Goal: Task Accomplishment & Management: Complete application form

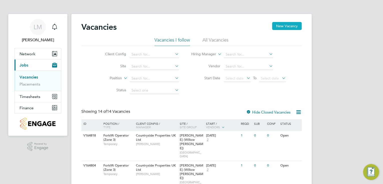
click at [283, 27] on button "New Vacancy" at bounding box center [287, 26] width 30 height 8
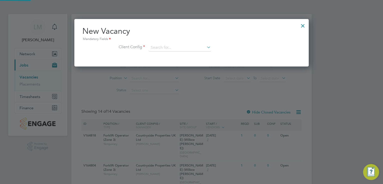
scroll to position [47, 234]
click at [188, 48] on input at bounding box center [180, 48] width 62 height 8
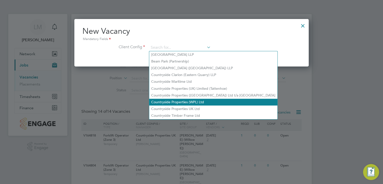
click at [193, 104] on li "Countryside Properties (WPL) Ltd" at bounding box center [213, 102] width 128 height 7
type input "Countryside Properties (WPL) Ltd"
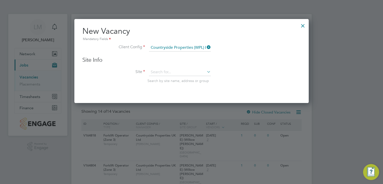
click at [206, 46] on icon at bounding box center [206, 47] width 0 height 7
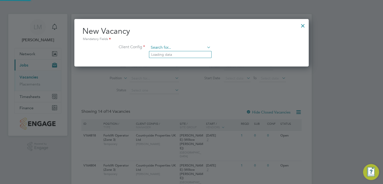
click at [185, 49] on input at bounding box center [180, 48] width 62 height 8
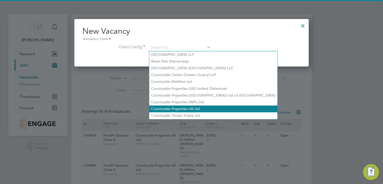
click at [188, 107] on li "Countryside Properties UK Ltd" at bounding box center [213, 109] width 128 height 7
type input "Countryside Properties UK Ltd"
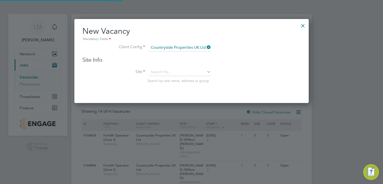
scroll to position [84, 234]
click at [168, 72] on input at bounding box center [180, 73] width 62 height 8
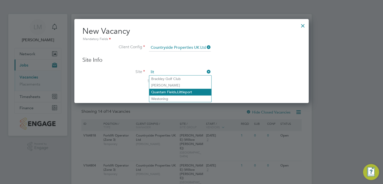
click at [190, 92] on li "Quantam Fields, Lit tleport" at bounding box center [180, 92] width 62 height 7
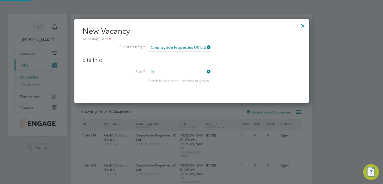
click at [183, 88] on li "Site lit Search by site name, address or group" at bounding box center [191, 81] width 218 height 25
type input "Quantam Fields, [GEOGRAPHIC_DATA]"
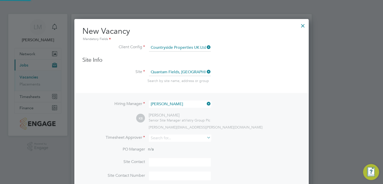
scroll to position [208, 234]
click at [206, 103] on icon at bounding box center [206, 103] width 0 height 7
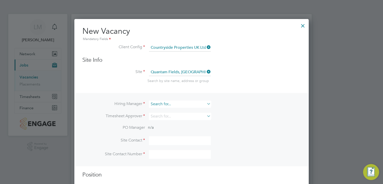
click at [181, 103] on input at bounding box center [180, 104] width 62 height 7
type input "r"
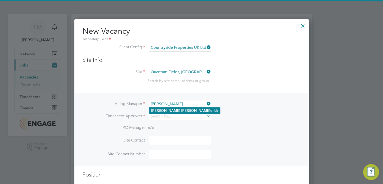
click at [181, 107] on li "Neil Ken drick" at bounding box center [184, 110] width 71 height 7
type input "[PERSON_NAME]"
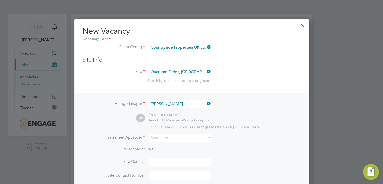
scroll to position [208, 234]
click at [162, 139] on input at bounding box center [180, 138] width 62 height 7
click at [176, 145] on li "Andy Pearce" at bounding box center [180, 144] width 63 height 7
type input "Andy Pearce"
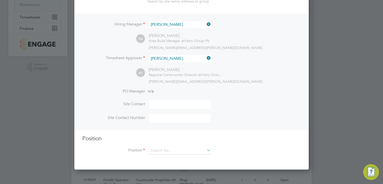
scroll to position [80, 0]
click at [161, 104] on input at bounding box center [180, 104] width 62 height 9
type input "Robert Evans"
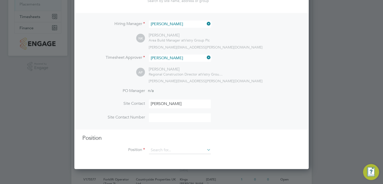
click at [156, 115] on input at bounding box center [180, 117] width 62 height 9
click at [174, 115] on input at bounding box center [180, 117] width 62 height 9
paste input "07596 863663"
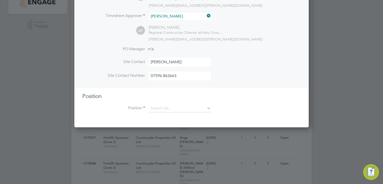
scroll to position [140, 0]
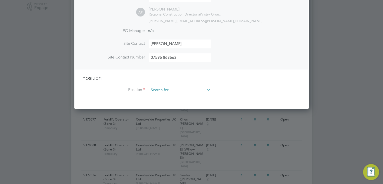
type input "07596 863663"
click at [167, 89] on input at bounding box center [180, 91] width 62 height 8
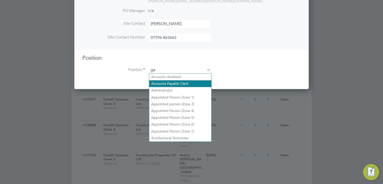
scroll to position [713, 234]
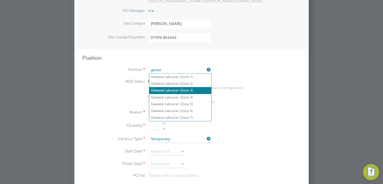
click at [186, 91] on li "Gener al Labourer (Zone 3)" at bounding box center [180, 90] width 62 height 7
type input "General Labourer (Zone 3)"
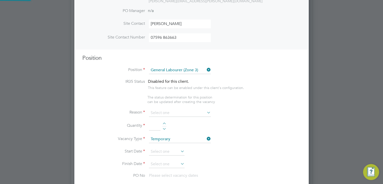
type textarea "- General labouring duties - Supporting the trades on site - Moving materials a…"
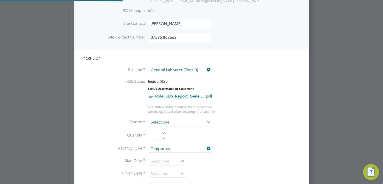
scroll to position [15, 35]
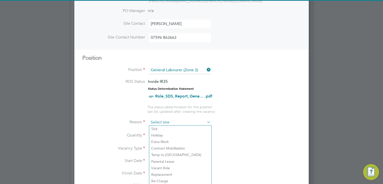
click at [177, 121] on input at bounding box center [180, 123] width 62 height 8
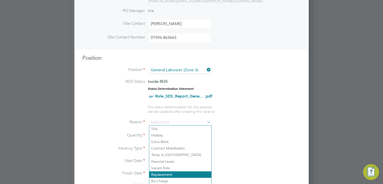
click at [175, 174] on li "Replacement" at bounding box center [180, 174] width 62 height 7
type input "Replacement"
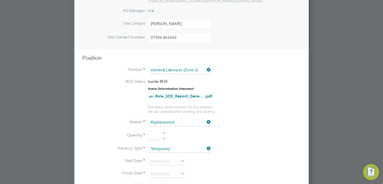
click at [161, 131] on li "Quantity" at bounding box center [191, 138] width 218 height 14
click at [165, 133] on div at bounding box center [164, 134] width 4 height 4
type input "1"
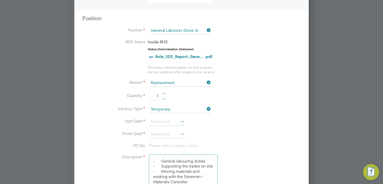
scroll to position [200, 0]
click at [165, 121] on input at bounding box center [167, 122] width 36 height 8
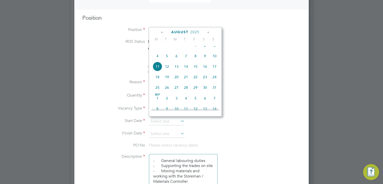
drag, startPoint x: 345, startPoint y: 123, endPoint x: 315, endPoint y: 123, distance: 30.0
click at [340, 123] on div at bounding box center [191, 92] width 383 height 184
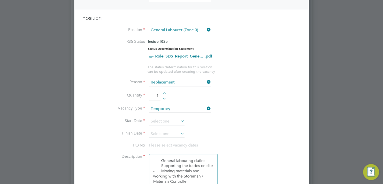
click at [291, 120] on li "Start Date" at bounding box center [191, 124] width 218 height 13
click at [167, 120] on input at bounding box center [167, 122] width 36 height 8
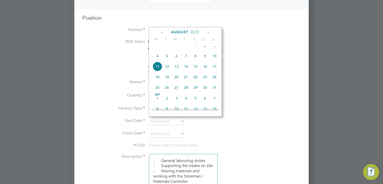
click at [159, 71] on span "11" at bounding box center [158, 67] width 10 height 10
type input "[DATE]"
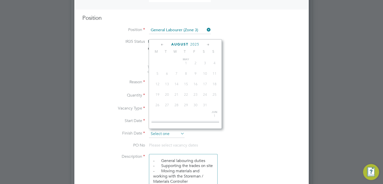
click at [176, 134] on input at bounding box center [167, 134] width 36 height 8
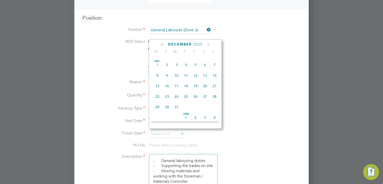
scroll to position [374, 0]
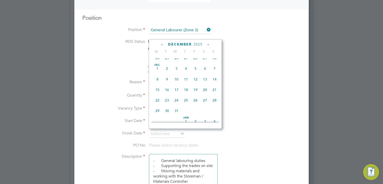
click at [195, 95] on span "19" at bounding box center [196, 90] width 10 height 10
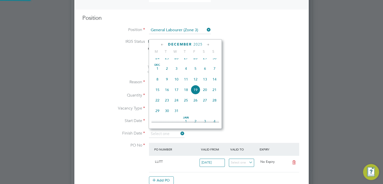
type input "19 Dec 2025"
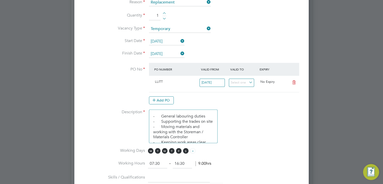
scroll to position [300, 0]
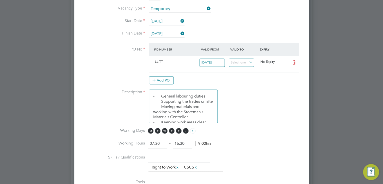
click at [187, 129] on span "S" at bounding box center [186, 131] width 6 height 6
click at [186, 129] on span "S" at bounding box center [186, 131] width 6 height 6
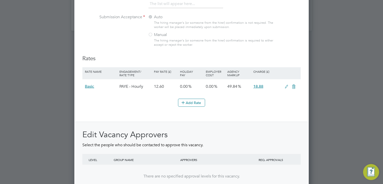
scroll to position [584, 0]
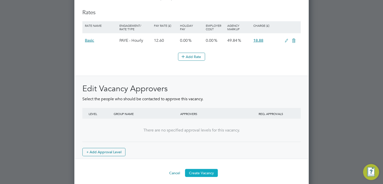
click at [211, 170] on button "Create Vacancy" at bounding box center [201, 173] width 33 height 8
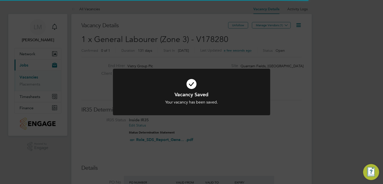
click at [221, 100] on div "Your vacancy has been saved." at bounding box center [191, 102] width 130 height 5
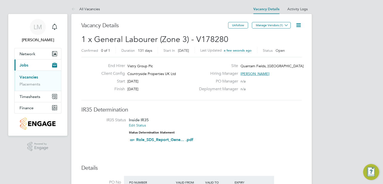
drag, startPoint x: 218, startPoint y: 40, endPoint x: 82, endPoint y: 39, distance: 135.8
click at [82, 39] on h2 "1 x General Labourer (Zone 3) - V178280 Confirmed 0 of 1 Duration 131 days Star…" at bounding box center [191, 44] width 220 height 21
click at [230, 41] on h2 "1 x General Labourer (Zone 3) - V178280 Confirmed 0 of 1 Duration 131 days Star…" at bounding box center [191, 44] width 220 height 21
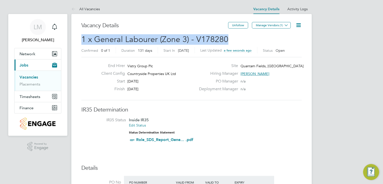
drag, startPoint x: 226, startPoint y: 40, endPoint x: 81, endPoint y: 40, distance: 145.3
copy span "1 x General Labourer (Zone 3) - V178280"
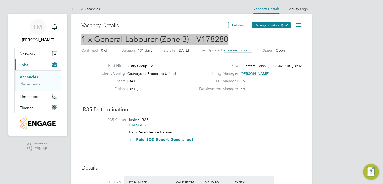
click at [271, 26] on button "Manage Vendors (1)" at bounding box center [271, 25] width 39 height 7
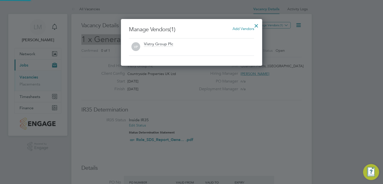
scroll to position [47, 141]
click at [238, 27] on span "Add Vendors" at bounding box center [243, 28] width 22 height 5
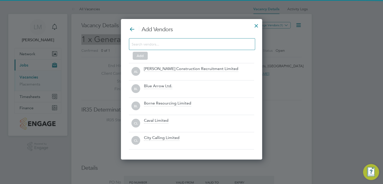
scroll to position [140, 141]
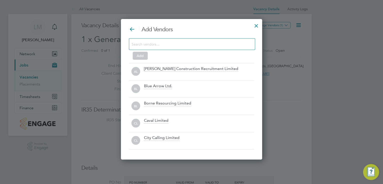
click at [146, 42] on input at bounding box center [188, 44] width 113 height 7
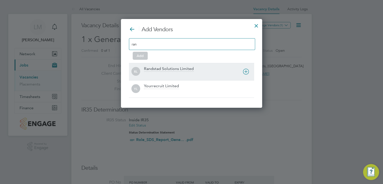
type input "ran"
click at [167, 66] on div "Randstad Solutions Limited" at bounding box center [169, 69] width 50 height 6
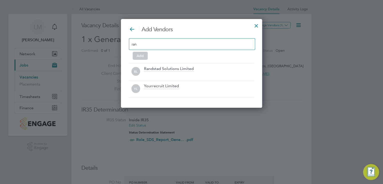
scroll to position [72, 141]
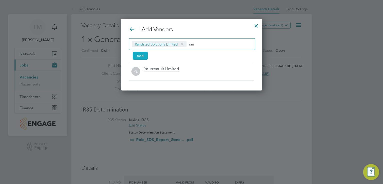
click at [139, 54] on button "Add" at bounding box center [140, 56] width 15 height 8
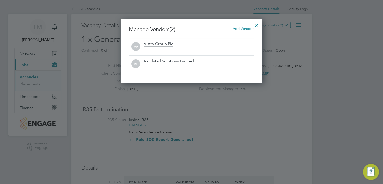
click at [253, 25] on div at bounding box center [256, 24] width 9 height 9
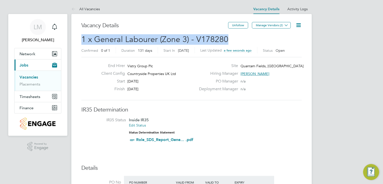
drag, startPoint x: 228, startPoint y: 38, endPoint x: 77, endPoint y: 38, distance: 150.5
copy span "1 x General Labourer (Zone 3) - V178280"
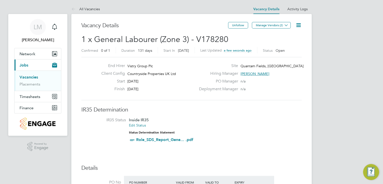
click at [282, 51] on div "Confirmed 0 of 1 Duration 131 days Start In Today Last Updated a few seconds ag…" at bounding box center [191, 51] width 220 height 8
click at [32, 76] on link "Vacancies" at bounding box center [29, 77] width 19 height 5
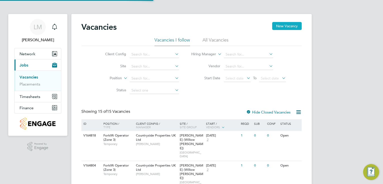
click at [281, 26] on button "New Vacancy" at bounding box center [287, 26] width 30 height 8
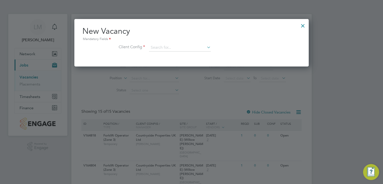
click at [154, 43] on div "New Vacancy Mandatory Fields Client Config" at bounding box center [191, 41] width 218 height 31
click at [161, 48] on input at bounding box center [180, 48] width 62 height 8
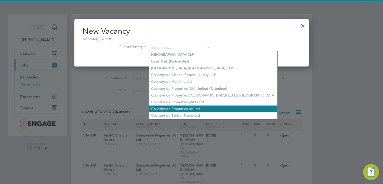
click at [173, 110] on li "Countryside Properties UK Ltd" at bounding box center [213, 109] width 128 height 7
type input "Countryside Properties UK Ltd"
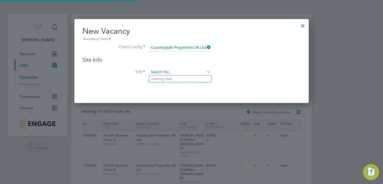
click at [172, 71] on input at bounding box center [180, 73] width 62 height 8
click at [187, 91] on li "Quantam Fields, Littl eport" at bounding box center [180, 92] width 62 height 7
type input "Quantam Fields, [GEOGRAPHIC_DATA]"
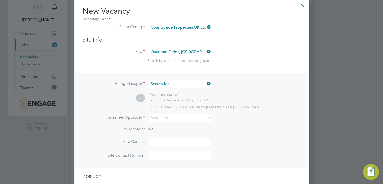
click at [190, 82] on input at bounding box center [180, 84] width 62 height 7
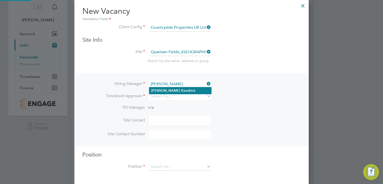
click at [192, 88] on li "Neil Kendr ick" at bounding box center [180, 90] width 62 height 7
type input "[PERSON_NAME]"
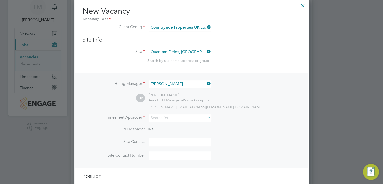
click at [181, 122] on li "Timesheet Approver" at bounding box center [191, 121] width 218 height 12
click at [183, 118] on input at bounding box center [180, 118] width 62 height 7
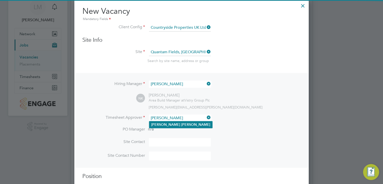
click at [180, 124] on li "Andy Pearce" at bounding box center [180, 124] width 63 height 7
type input "Andy Pearce"
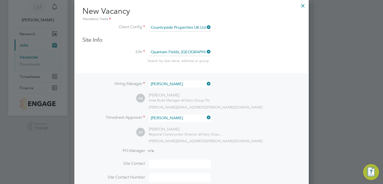
click at [243, 125] on li "Timesheet Approver Andy Pearce" at bounding box center [191, 121] width 218 height 12
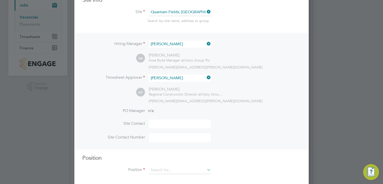
click at [179, 123] on input at bounding box center [180, 124] width 62 height 9
type input "Robert Evans"
type input "07596 863663"
type input "gener"
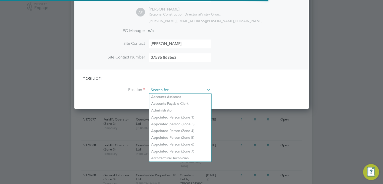
click at [180, 90] on input at bounding box center [180, 91] width 62 height 8
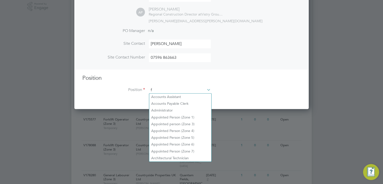
scroll to position [713, 234]
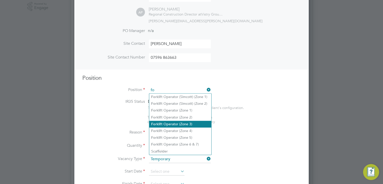
click at [191, 124] on li "Fo rklift Operator (Zone 3)" at bounding box center [180, 124] width 62 height 7
type input "Forklift Operator (Zone 3)"
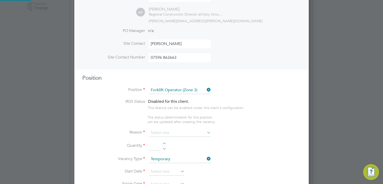
type textarea "• Operate construction machinery • Delivering large quantities of materials to …"
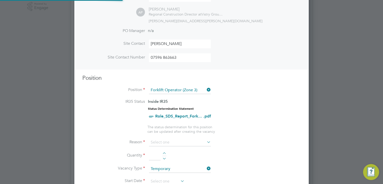
click at [221, 94] on li "Position Forklift Operator (Zone 3)" at bounding box center [191, 93] width 218 height 13
click at [181, 143] on input at bounding box center [180, 143] width 62 height 8
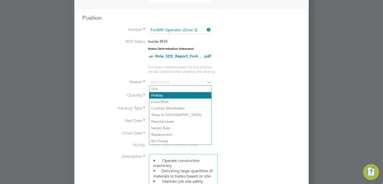
click at [178, 96] on li "Holiday" at bounding box center [180, 95] width 62 height 7
type input "Holiday"
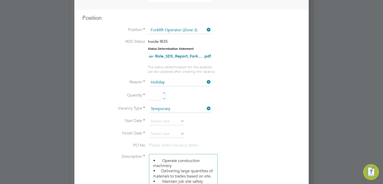
click at [164, 92] on div at bounding box center [164, 94] width 4 height 4
type input "1"
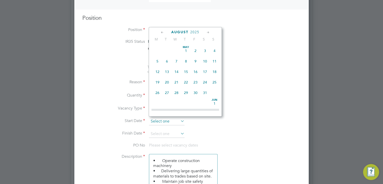
click at [168, 119] on input at bounding box center [167, 122] width 36 height 8
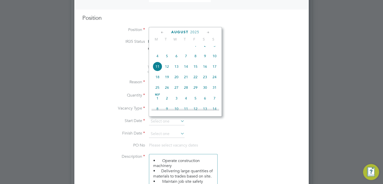
click at [167, 70] on span "12" at bounding box center [167, 67] width 10 height 10
type input "[DATE]"
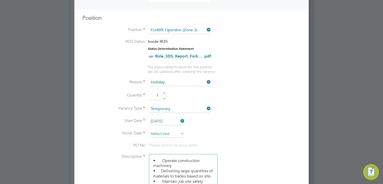
click at [173, 132] on input at bounding box center [167, 134] width 36 height 8
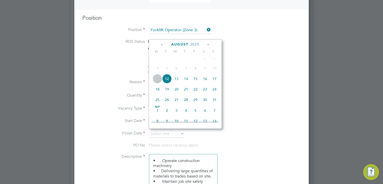
click at [168, 105] on span "26" at bounding box center [167, 100] width 10 height 10
type input "[DATE]"
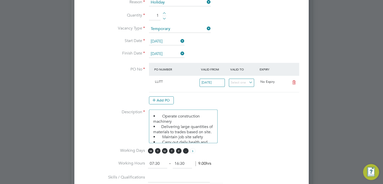
click at [184, 149] on span "S" at bounding box center [186, 151] width 6 height 6
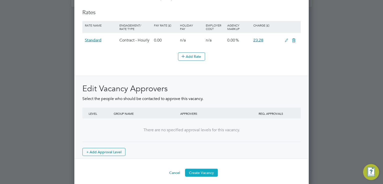
click at [196, 170] on button "Create Vacancy" at bounding box center [201, 173] width 33 height 8
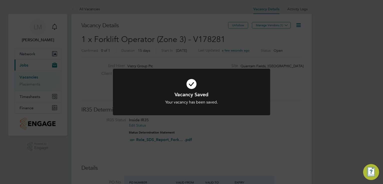
click at [228, 39] on div "Vacancy Saved Your vacancy has been saved. Cancel Okay" at bounding box center [191, 92] width 383 height 184
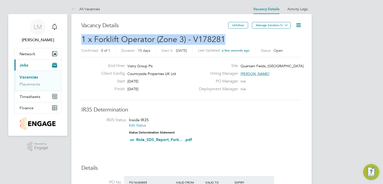
drag, startPoint x: 225, startPoint y: 40, endPoint x: 80, endPoint y: 44, distance: 145.1
copy span "1 x Forklift Operator (Zone 3) - V178281"
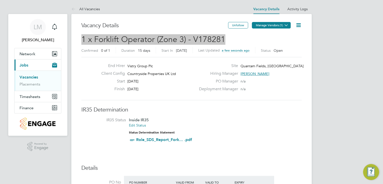
click at [278, 27] on button "Manage Vendors (1)" at bounding box center [271, 25] width 39 height 7
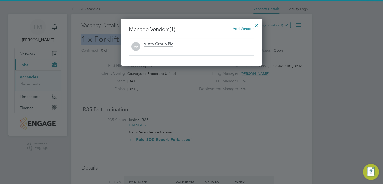
click at [241, 27] on span "Add Vendors" at bounding box center [243, 28] width 22 height 5
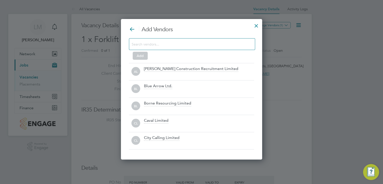
click at [178, 44] on input at bounding box center [188, 44] width 113 height 7
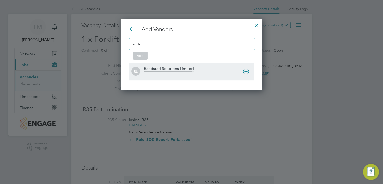
type input "randst"
click at [178, 67] on div "Randstad Solutions Limited" at bounding box center [169, 69] width 50 height 6
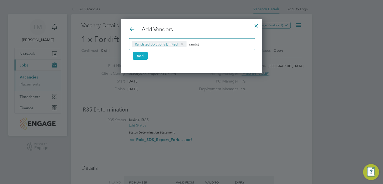
click at [142, 54] on button "Add" at bounding box center [140, 56] width 15 height 8
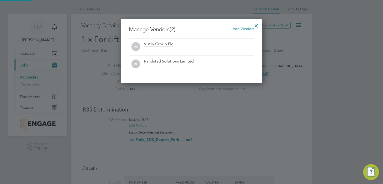
click at [258, 25] on div at bounding box center [256, 24] width 9 height 9
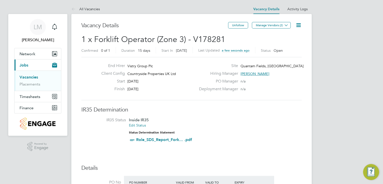
click at [32, 77] on link "Vacancies" at bounding box center [29, 77] width 19 height 5
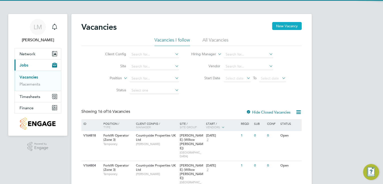
click at [295, 27] on button "New Vacancy" at bounding box center [287, 26] width 30 height 8
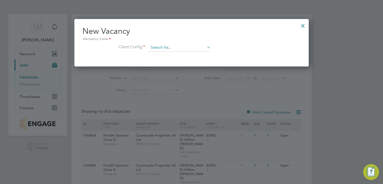
click at [188, 46] on input at bounding box center [180, 48] width 62 height 8
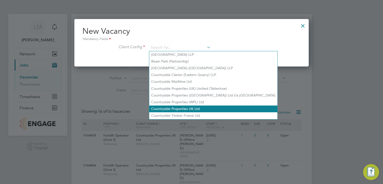
click at [189, 110] on li "Countryside Properties UK Ltd" at bounding box center [213, 109] width 128 height 7
type input "Countryside Properties UK Ltd"
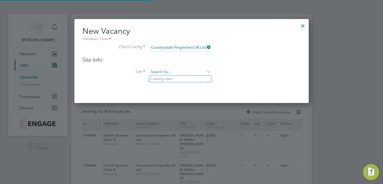
click at [180, 74] on input at bounding box center [180, 73] width 62 height 8
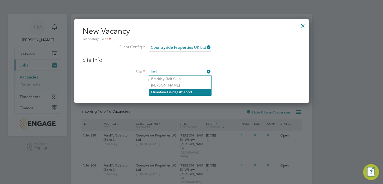
click at [183, 89] on li "Quantam Fields, Littl eport" at bounding box center [180, 92] width 62 height 7
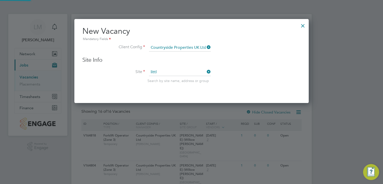
type input "Quantam Fields, [GEOGRAPHIC_DATA]"
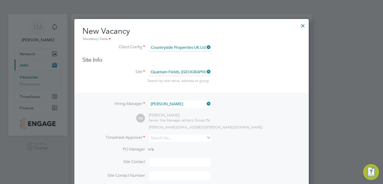
click at [206, 104] on icon at bounding box center [206, 103] width 0 height 7
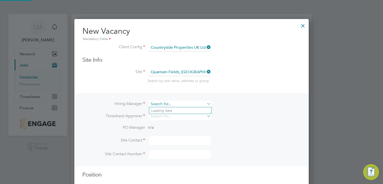
click at [192, 107] on li "Neil Kendr ick" at bounding box center [180, 110] width 62 height 7
type input "[PERSON_NAME]"
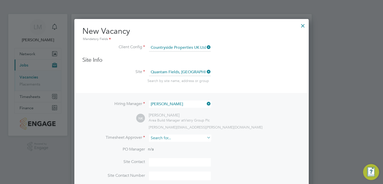
drag, startPoint x: 184, startPoint y: 139, endPoint x: 186, endPoint y: 135, distance: 4.4
click at [184, 139] on input at bounding box center [180, 138] width 62 height 7
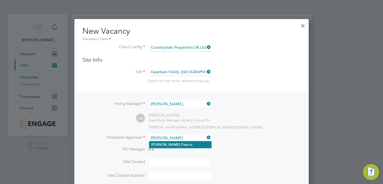
click at [187, 146] on li "Andy Pea rce" at bounding box center [180, 144] width 62 height 7
type input "Andy Pearce"
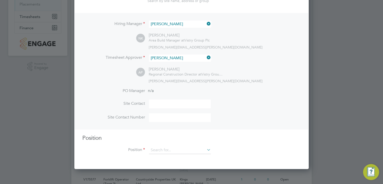
drag, startPoint x: 179, startPoint y: 102, endPoint x: 177, endPoint y: 106, distance: 4.6
click at [179, 102] on input at bounding box center [180, 104] width 62 height 9
type input "Robert Evans"
type input "07596 863663"
type input "gener"
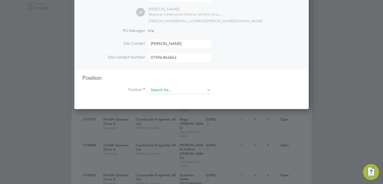
click at [173, 90] on input at bounding box center [180, 91] width 62 height 8
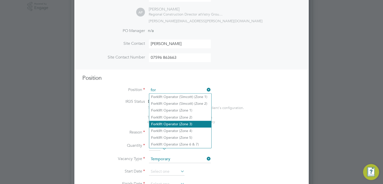
click at [193, 124] on li "For klift Operator (Zone 3)" at bounding box center [180, 124] width 62 height 7
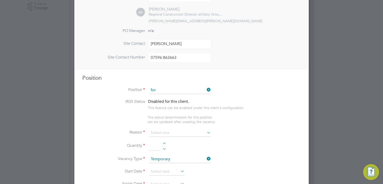
type input "Forklift Operator (Zone 3)"
type textarea "• Operate construction machinery • Delivering large quantities of materials to …"
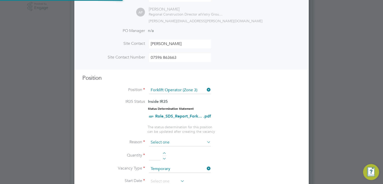
click at [178, 143] on input at bounding box center [180, 143] width 62 height 8
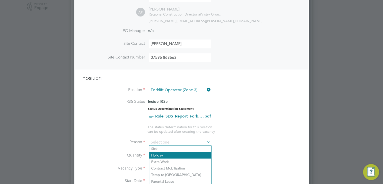
click at [175, 154] on li "Holiday" at bounding box center [180, 155] width 62 height 7
type input "Holiday"
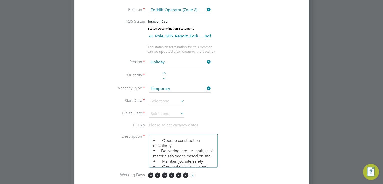
click at [164, 71] on li "Quantity" at bounding box center [191, 78] width 218 height 14
click at [164, 72] on div at bounding box center [164, 74] width 4 height 4
type input "1"
click at [169, 102] on input at bounding box center [167, 102] width 36 height 8
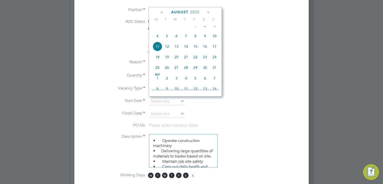
click at [159, 51] on span "11" at bounding box center [158, 47] width 10 height 10
type input "[DATE]"
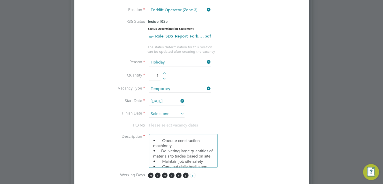
click at [175, 110] on input at bounding box center [167, 114] width 36 height 8
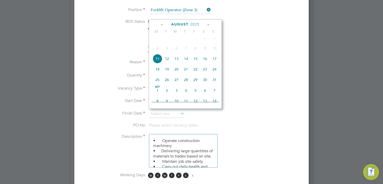
click at [158, 53] on span "4" at bounding box center [158, 49] width 10 height 10
click at [157, 64] on span "11" at bounding box center [158, 59] width 10 height 10
type input "[DATE]"
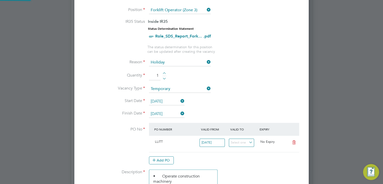
click at [227, 100] on li "Start Date 11 Aug 2025" at bounding box center [191, 104] width 218 height 13
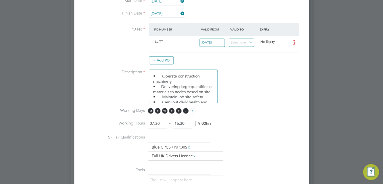
click at [186, 109] on span "S" at bounding box center [186, 111] width 6 height 6
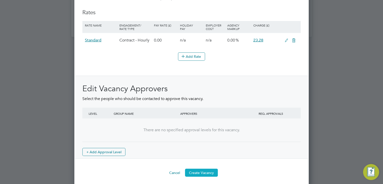
click at [198, 171] on button "Create Vacancy" at bounding box center [201, 173] width 33 height 8
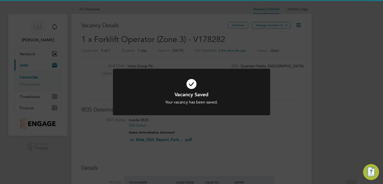
click at [222, 86] on icon at bounding box center [191, 84] width 130 height 20
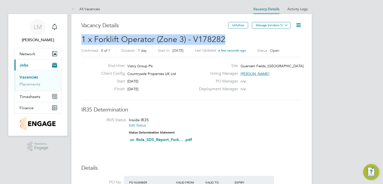
drag, startPoint x: 226, startPoint y: 40, endPoint x: 78, endPoint y: 41, distance: 147.8
copy span "1 x Forklift Operator (Zone 3) - V178282"
drag, startPoint x: 273, startPoint y: 25, endPoint x: 267, endPoint y: 27, distance: 6.0
click at [273, 25] on button "Manage Vendors (1)" at bounding box center [271, 25] width 39 height 7
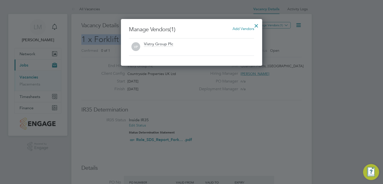
click at [233, 29] on span "Add Vendors" at bounding box center [243, 28] width 22 height 5
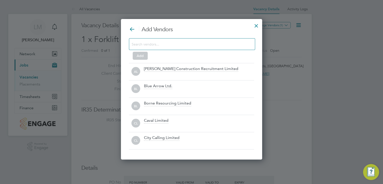
click at [187, 41] on input at bounding box center [188, 44] width 113 height 7
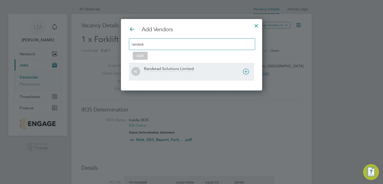
type input "randsta"
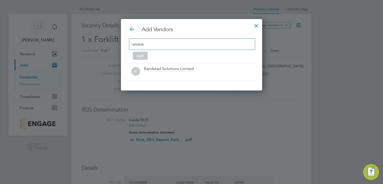
drag, startPoint x: 185, startPoint y: 73, endPoint x: 147, endPoint y: 54, distance: 42.6
click at [184, 73] on div at bounding box center [199, 75] width 110 height 5
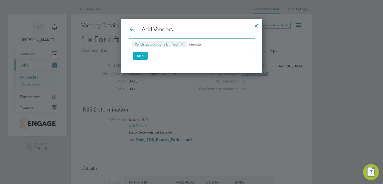
click at [143, 56] on button "Add" at bounding box center [140, 56] width 15 height 8
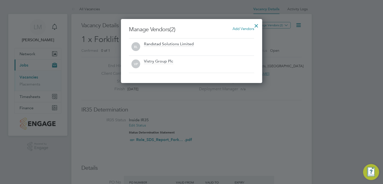
click at [257, 25] on div at bounding box center [256, 24] width 9 height 9
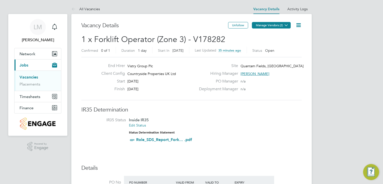
click at [266, 24] on button "Manage Vendors (2)" at bounding box center [271, 25] width 39 height 7
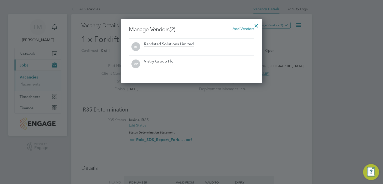
drag, startPoint x: 189, startPoint y: 45, endPoint x: 223, endPoint y: 39, distance: 34.6
click at [223, 39] on div "RL Randstad Solutions Limited" at bounding box center [191, 46] width 125 height 17
click at [257, 24] on div at bounding box center [256, 24] width 9 height 9
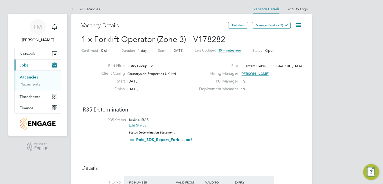
click at [295, 24] on icon at bounding box center [298, 25] width 6 height 6
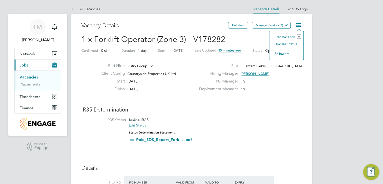
click at [255, 33] on div "Vacancy Details Unfollow Manage Vendors (2)" at bounding box center [191, 28] width 220 height 12
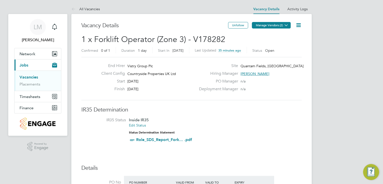
click at [266, 26] on button "Manage Vendors (2)" at bounding box center [271, 25] width 39 height 7
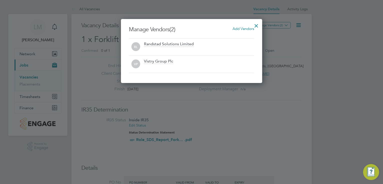
click at [257, 25] on div at bounding box center [256, 24] width 9 height 9
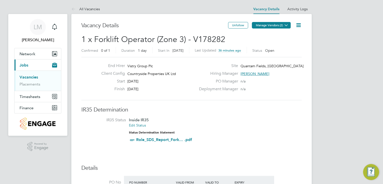
click at [263, 24] on button "Manage Vendors (2)" at bounding box center [271, 25] width 39 height 7
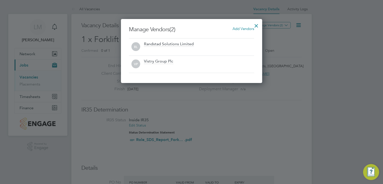
click at [256, 23] on div at bounding box center [256, 24] width 9 height 9
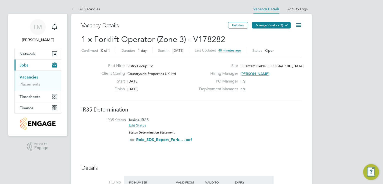
click at [274, 24] on button "Manage Vendors (2)" at bounding box center [271, 25] width 39 height 7
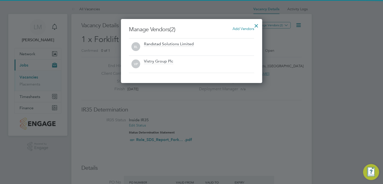
click at [240, 28] on span "Add Vendors" at bounding box center [243, 28] width 22 height 5
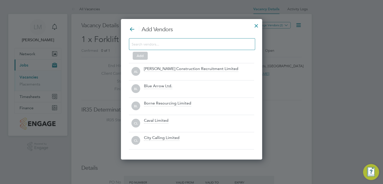
scroll to position [140, 141]
click at [194, 47] on input at bounding box center [188, 44] width 113 height 7
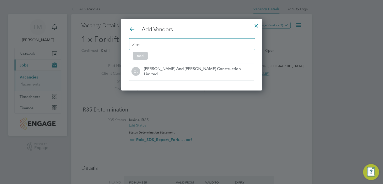
type input "o'nei"
click at [197, 63] on div "Add Vendors o'nei Add OL O'Neill And Brennan Construction Limited" at bounding box center [191, 53] width 125 height 55
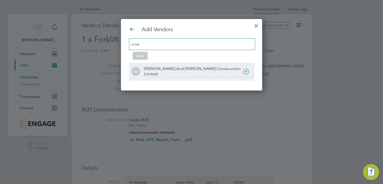
click at [183, 68] on div "O'Neill And Brennan Construction Limited" at bounding box center [199, 71] width 110 height 11
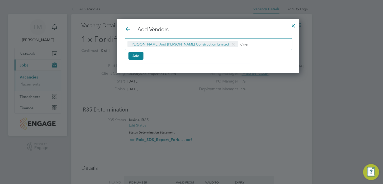
scroll to position [54, 150]
click at [134, 58] on button "Add" at bounding box center [135, 56] width 15 height 8
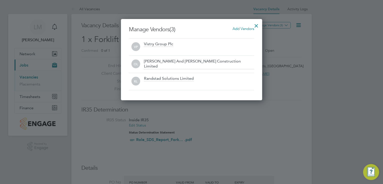
click at [256, 25] on div at bounding box center [256, 24] width 9 height 9
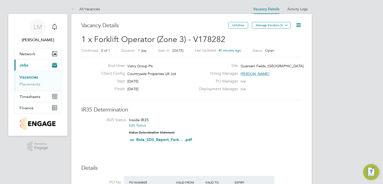
click at [31, 77] on link "Vacancies" at bounding box center [29, 77] width 19 height 5
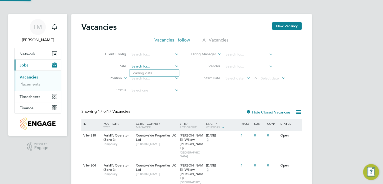
click at [154, 65] on input at bounding box center [154, 66] width 49 height 7
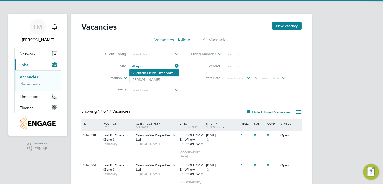
click at [156, 71] on li "Quantam Fields, [GEOGRAPHIC_DATA]" at bounding box center [154, 73] width 50 height 7
type input "Quantam Fields, [GEOGRAPHIC_DATA]"
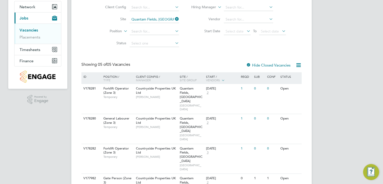
scroll to position [60, 0]
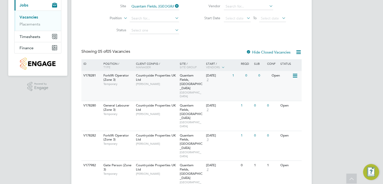
click at [168, 86] on div "Countryside Properties UK Ltd Neil Kendrick" at bounding box center [157, 79] width 44 height 17
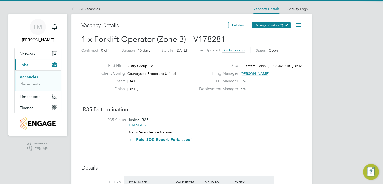
click at [273, 23] on button "Manage Vendors (2)" at bounding box center [271, 25] width 39 height 7
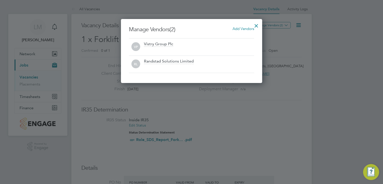
scroll to position [64, 141]
click at [241, 29] on span "Add Vendors" at bounding box center [243, 28] width 22 height 5
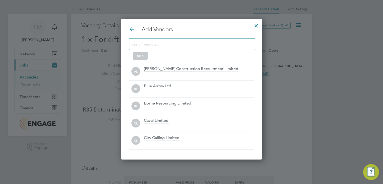
click at [186, 44] on input at bounding box center [188, 44] width 113 height 7
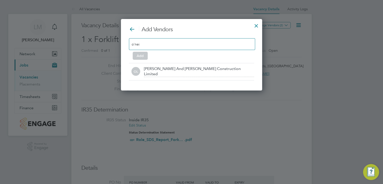
type input "o'nei"
click at [191, 76] on div "OL O'Neill And Brennan Construction Limited" at bounding box center [191, 71] width 125 height 17
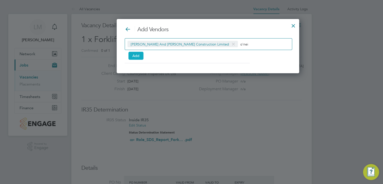
click at [138, 55] on button "Add" at bounding box center [135, 56] width 15 height 8
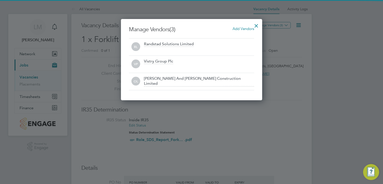
click at [258, 24] on div at bounding box center [256, 24] width 9 height 9
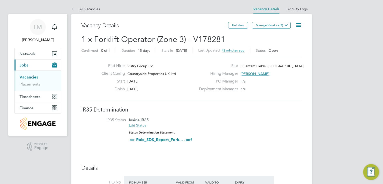
click at [85, 9] on link "All Vacancies" at bounding box center [85, 9] width 29 height 5
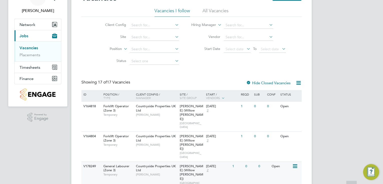
scroll to position [40, 0]
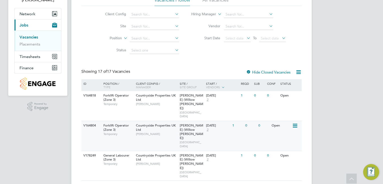
click at [142, 121] on div "Countryside Properties UK Ltd Mike Rose" at bounding box center [157, 129] width 44 height 17
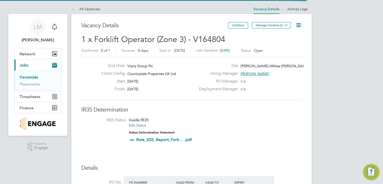
scroll to position [15, 44]
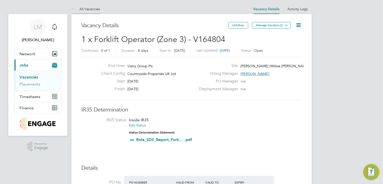
click at [94, 10] on link "All Vacancies" at bounding box center [85, 9] width 29 height 5
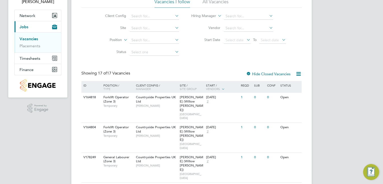
scroll to position [40, 0]
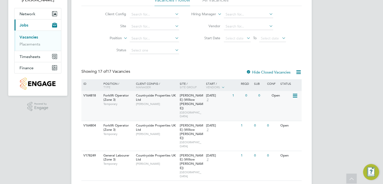
click at [293, 97] on icon at bounding box center [294, 96] width 5 height 6
click at [244, 102] on div "V164818 Forklift Operator (Zone 3) Temporary Countryside Properties UK Ltd Mike…" at bounding box center [191, 106] width 220 height 30
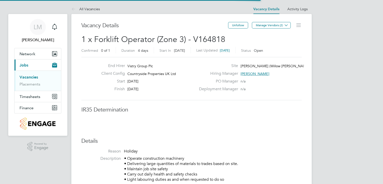
scroll to position [15, 44]
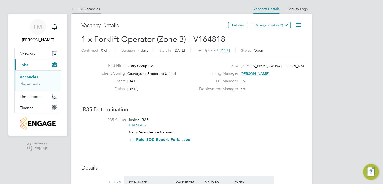
click at [91, 8] on link "All Vacancies" at bounding box center [85, 9] width 29 height 5
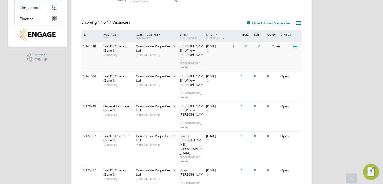
scroll to position [80, 0]
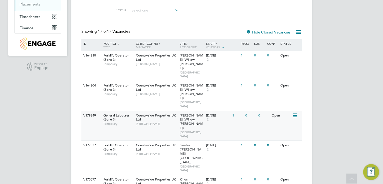
click at [122, 111] on div "General Labourer (Zone 3) Temporary" at bounding box center [117, 119] width 35 height 17
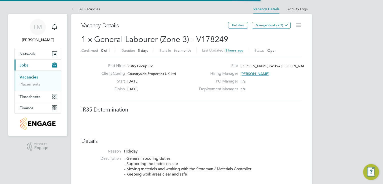
scroll to position [15, 44]
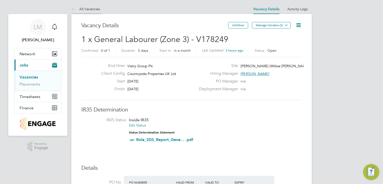
click at [88, 9] on link "All Vacancies" at bounding box center [85, 9] width 29 height 5
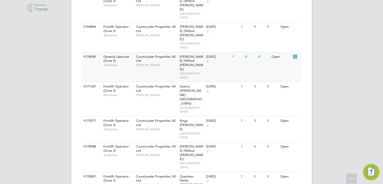
scroll to position [140, 0]
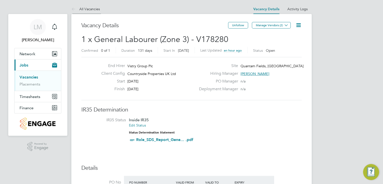
click at [86, 9] on link "All Vacancies" at bounding box center [85, 9] width 29 height 5
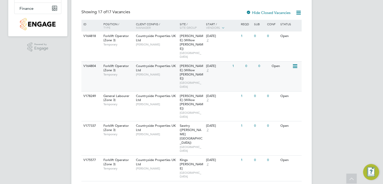
scroll to position [100, 0]
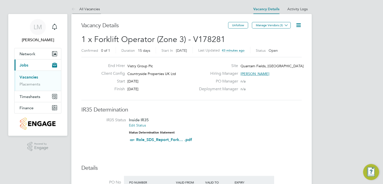
click at [87, 8] on link "All Vacancies" at bounding box center [85, 9] width 29 height 5
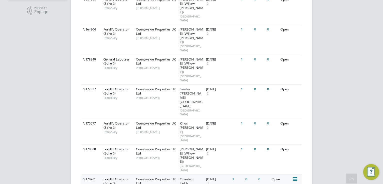
scroll to position [140, 0]
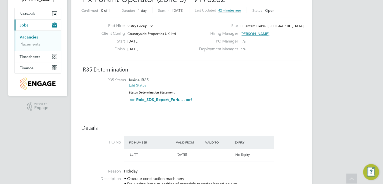
scroll to position [40, 0]
drag, startPoint x: 263, startPoint y: 101, endPoint x: 260, endPoint y: 75, distance: 26.4
click at [263, 101] on li "IR35 Status Inside IR35 Edit Status Status Determination Statement Role_SDS_Rep…" at bounding box center [191, 91] width 210 height 27
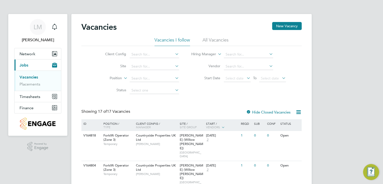
click at [24, 108] on span "Finance" at bounding box center [27, 108] width 14 height 5
click at [31, 107] on span "Finance" at bounding box center [27, 108] width 14 height 5
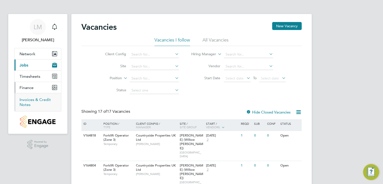
click at [47, 99] on link "Invoices & Credit Notes" at bounding box center [35, 102] width 31 height 10
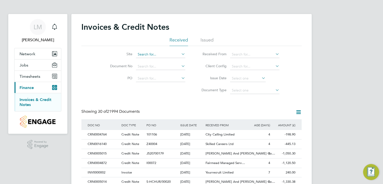
click at [153, 57] on input at bounding box center [160, 54] width 49 height 7
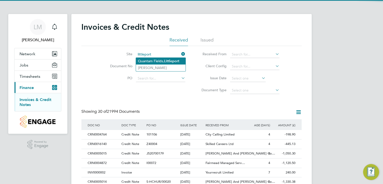
click at [157, 58] on li "Quantam Fields, [GEOGRAPHIC_DATA]" at bounding box center [161, 61] width 50 height 7
type input "Quantam Fields, [GEOGRAPHIC_DATA]"
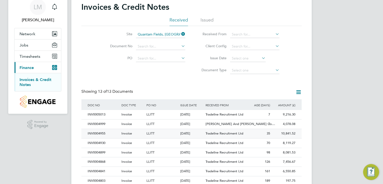
click at [164, 134] on div "LLITT" at bounding box center [162, 133] width 34 height 9
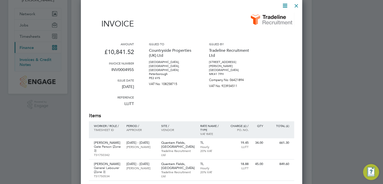
click at [298, 6] on div at bounding box center [296, 4] width 9 height 9
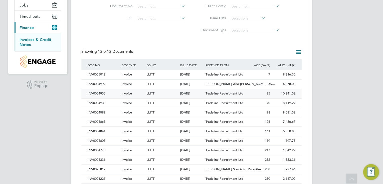
click at [113, 93] on div "INV0004955" at bounding box center [103, 93] width 34 height 9
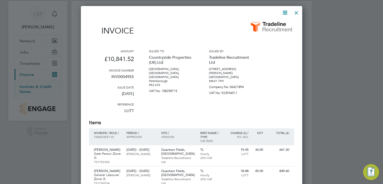
scroll to position [20, 0]
